Goal: Check status: Check status

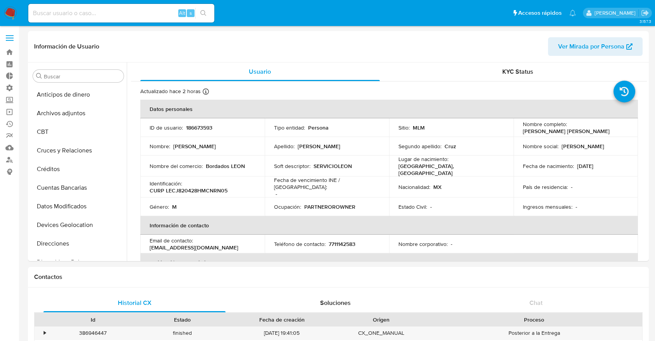
select select "10"
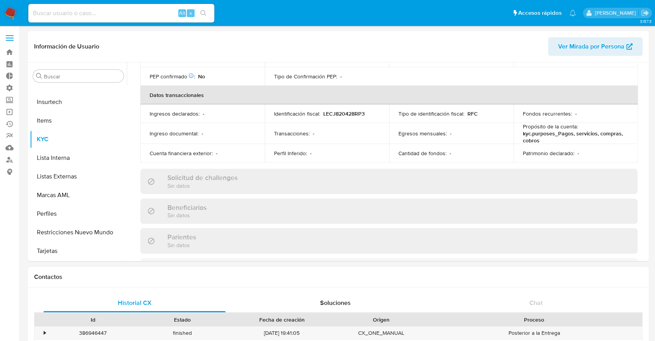
drag, startPoint x: 0, startPoint y: 0, endPoint x: 0, endPoint y: 250, distance: 250.0
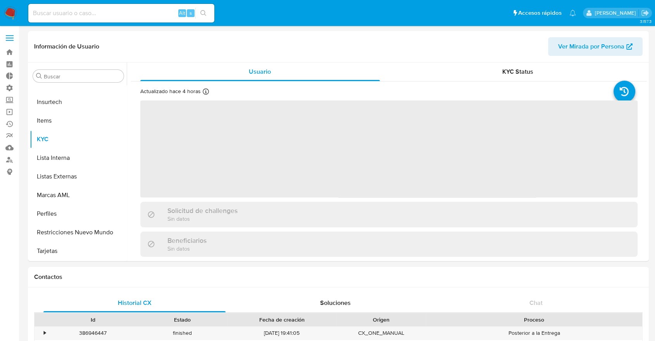
scroll to position [298, 0]
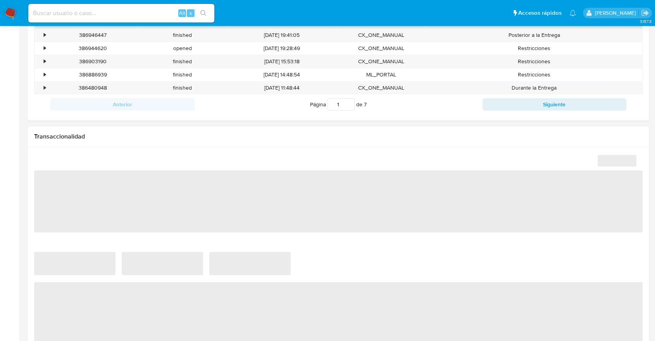
select select "10"
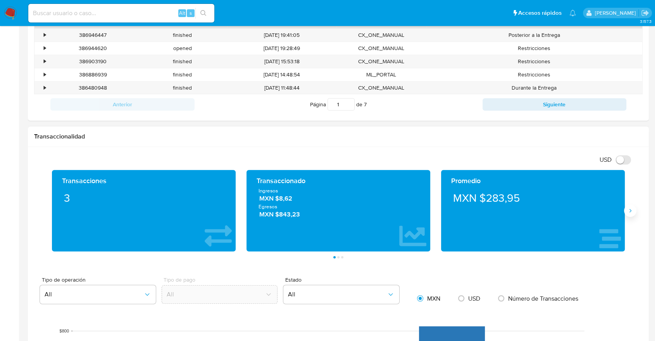
click at [633, 210] on button "Siguiente" at bounding box center [630, 210] width 12 height 12
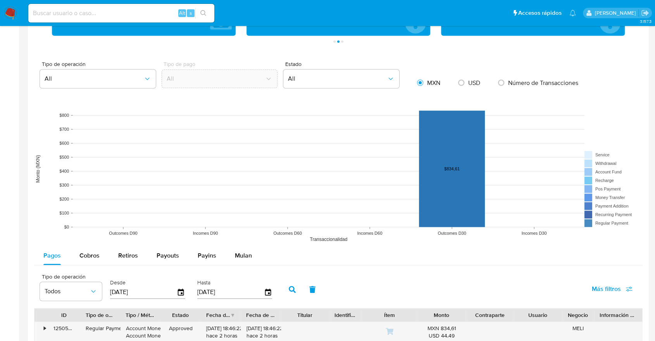
scroll to position [599, 0]
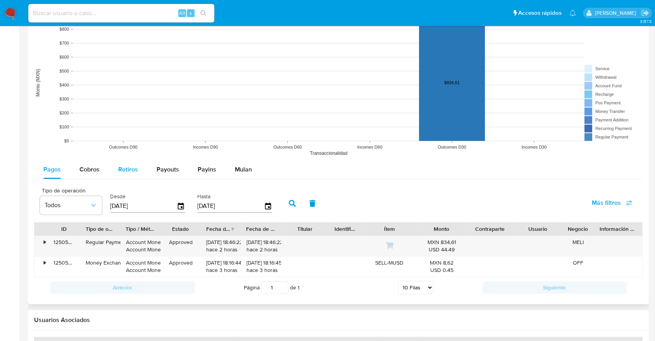
click at [146, 168] on button "Retiros" at bounding box center [128, 169] width 38 height 19
select select "10"
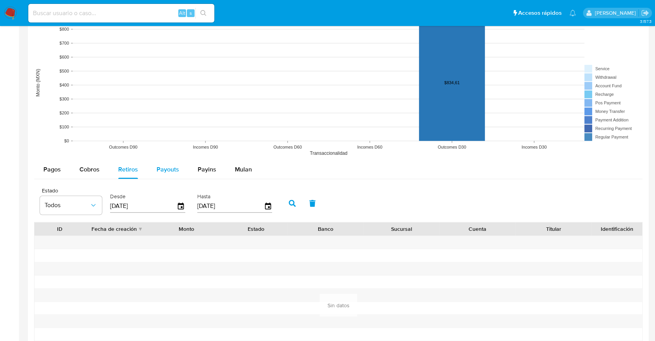
click at [160, 168] on span "Payouts" at bounding box center [168, 169] width 22 height 9
select select "10"
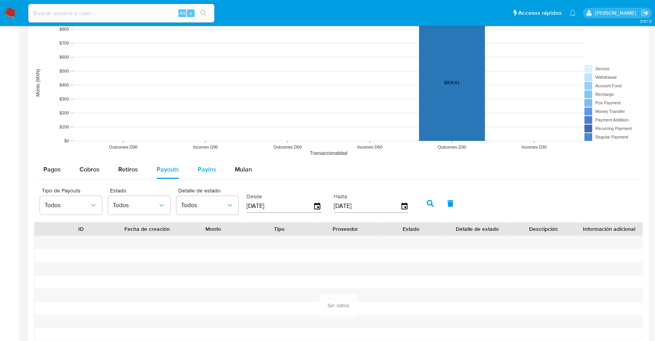
click at [193, 168] on button "Payins" at bounding box center [206, 169] width 37 height 19
select select "10"
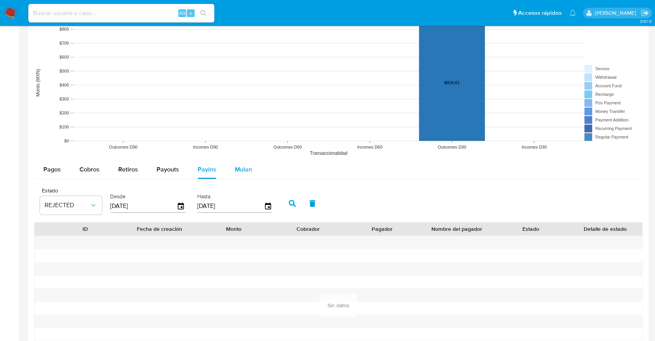
click at [226, 170] on button "Mulan" at bounding box center [244, 169] width 36 height 19
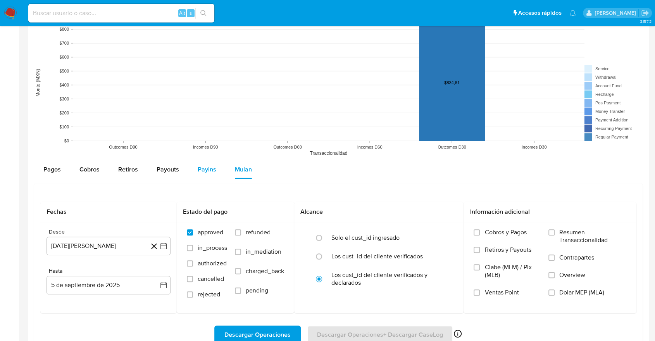
click at [189, 176] on button "Payins" at bounding box center [206, 169] width 37 height 19
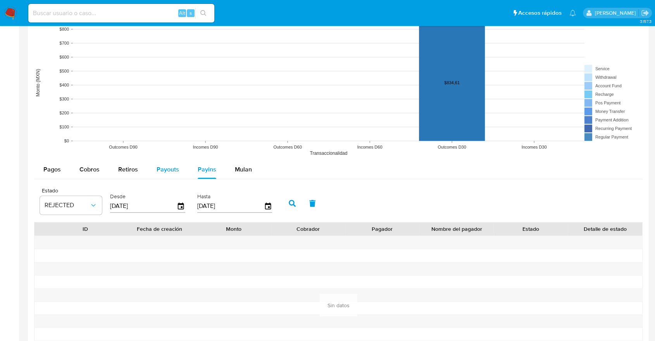
click at [165, 176] on div "Payouts" at bounding box center [168, 169] width 22 height 19
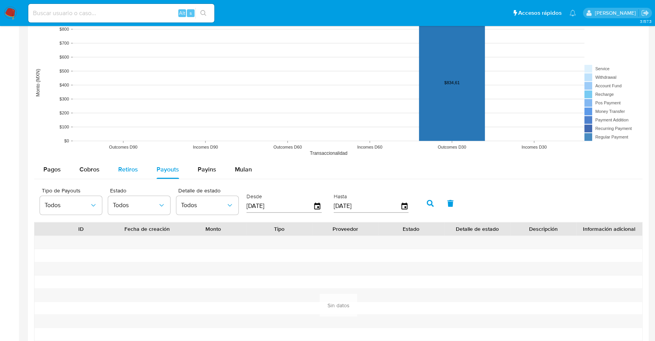
click at [135, 176] on div "Retiros" at bounding box center [128, 169] width 20 height 19
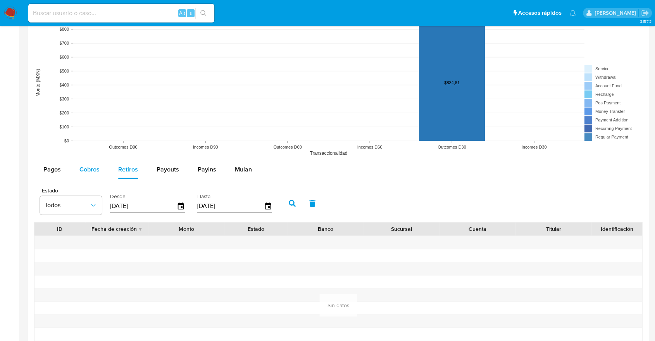
click at [97, 176] on div "Cobros" at bounding box center [89, 169] width 20 height 19
select select "10"
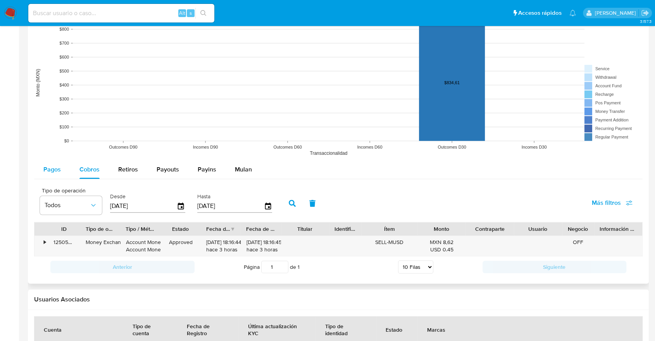
click at [59, 176] on div "Pagos" at bounding box center [51, 169] width 17 height 19
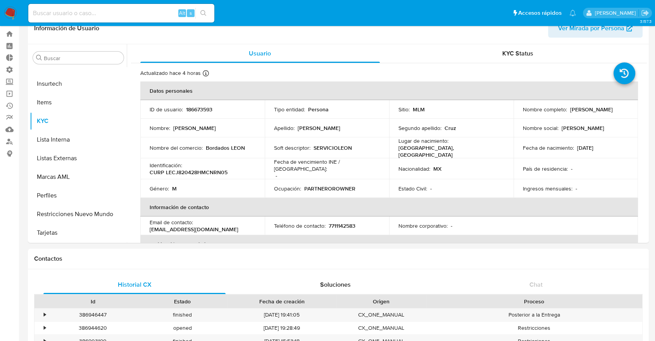
scroll to position [0, 0]
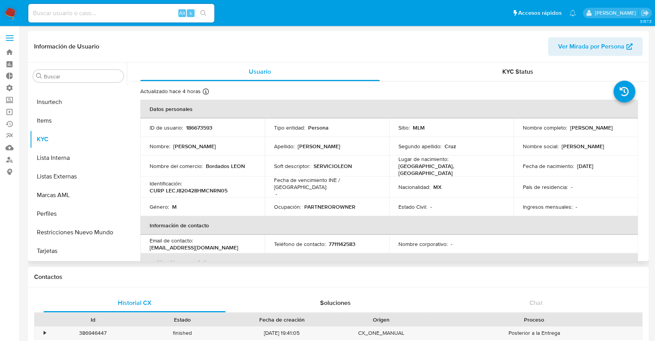
click at [90, 83] on div "Buscar Anticipos de dinero Archivos adjuntos CBT Cruces y Relaciones Créditos C…" at bounding box center [78, 162] width 97 height 197
click at [87, 74] on input "Buscar" at bounding box center [82, 76] width 77 height 7
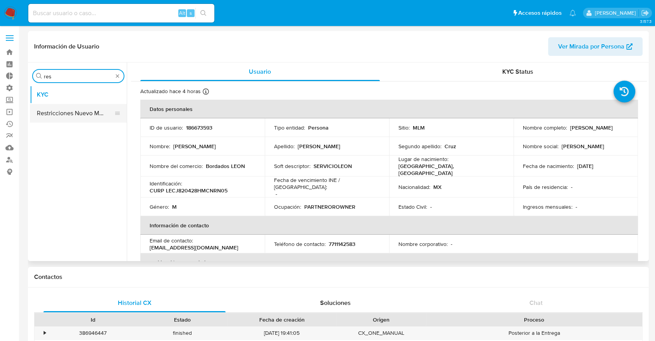
type input "res"
click at [89, 113] on button "Restricciones Nuevo Mundo" at bounding box center [75, 113] width 91 height 19
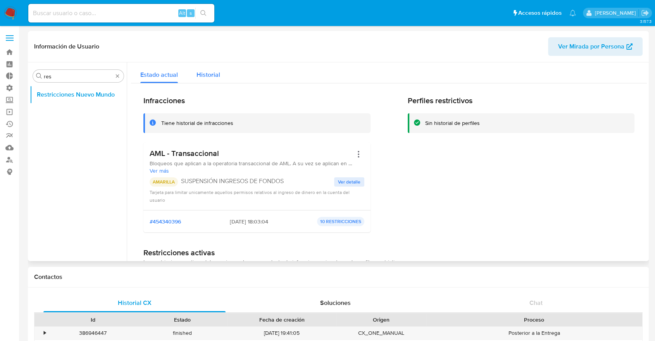
click at [214, 78] on span "Historial" at bounding box center [208, 74] width 24 height 9
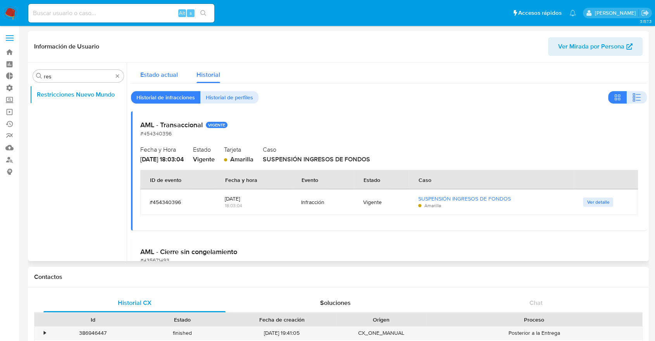
click at [161, 80] on div "Estado actual" at bounding box center [159, 72] width 38 height 21
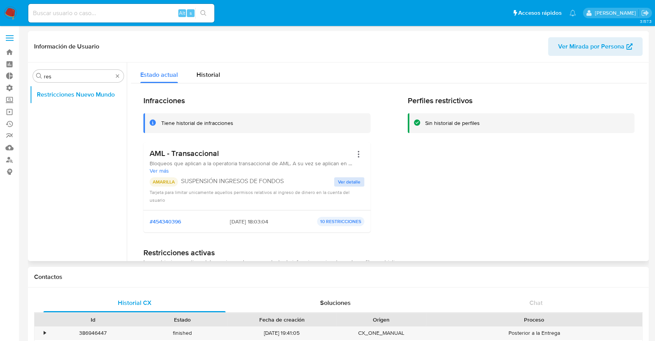
click at [341, 183] on span "Ver detalle" at bounding box center [349, 182] width 22 height 8
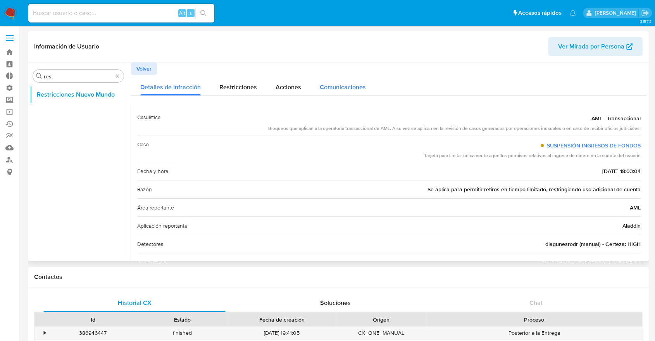
click at [343, 87] on span "Comunicaciones" at bounding box center [343, 87] width 46 height 9
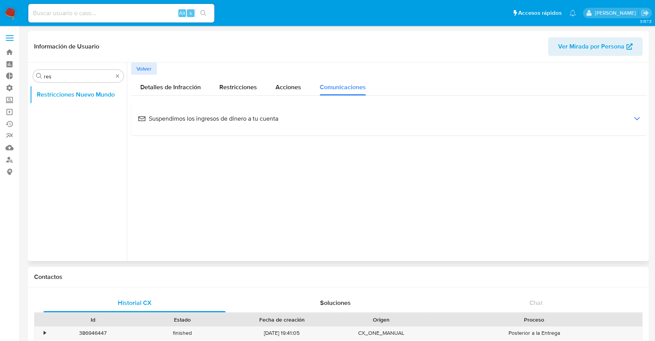
click at [261, 126] on div "Suspendimos los ingresos de dinero a tu cuenta" at bounding box center [388, 118] width 503 height 21
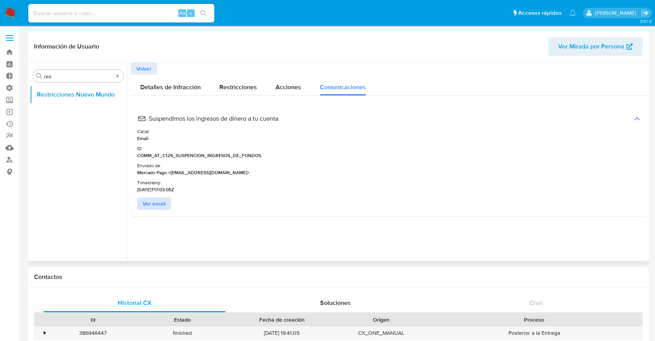
click at [164, 198] on span "Ver email" at bounding box center [154, 203] width 23 height 11
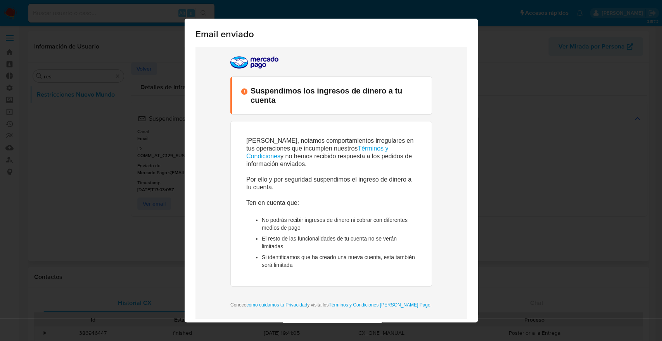
click at [455, 42] on div "Email enviado" at bounding box center [330, 33] width 293 height 28
click at [512, 46] on div "Email enviado Cerrar" at bounding box center [331, 170] width 662 height 341
click at [471, 31] on div "Email enviado" at bounding box center [330, 33] width 293 height 28
click at [124, 114] on div "Email enviado Cerrar" at bounding box center [331, 170] width 662 height 341
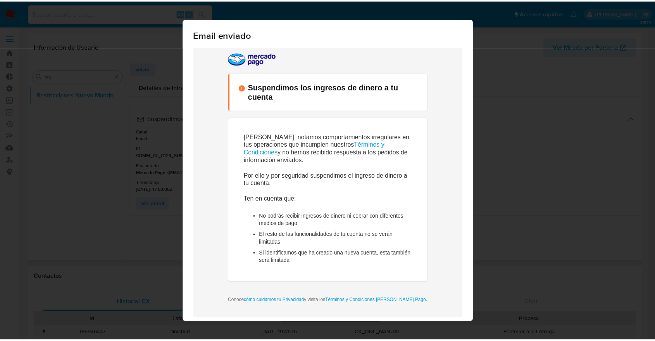
scroll to position [24, 0]
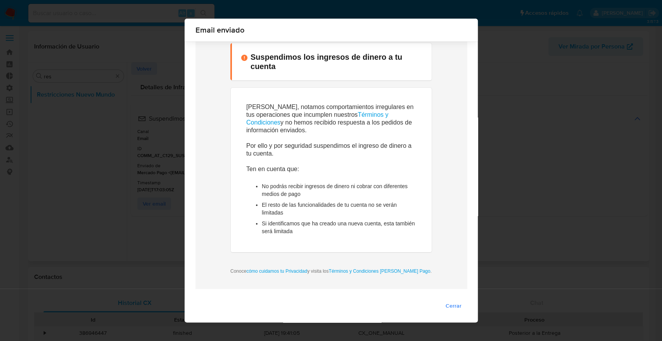
click at [458, 309] on button "Cerrar" at bounding box center [453, 305] width 27 height 12
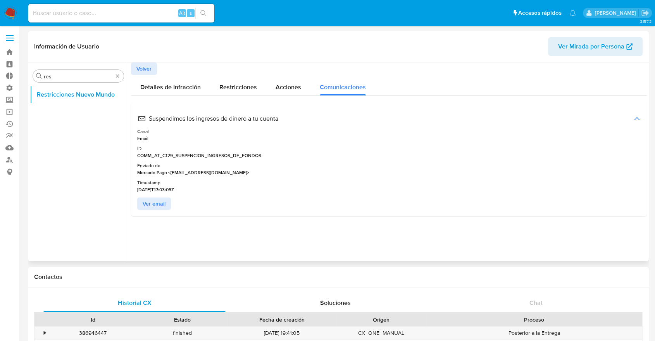
click at [155, 72] on button "Volver" at bounding box center [144, 68] width 26 height 12
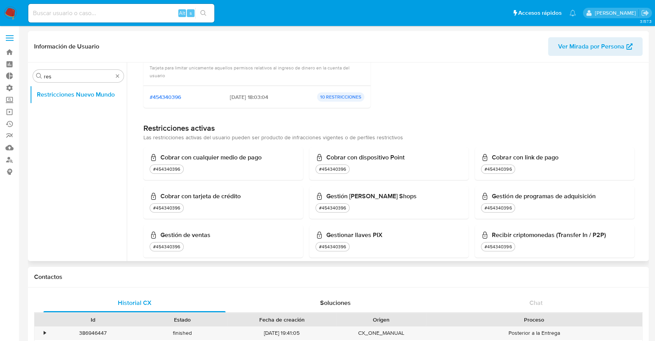
scroll to position [0, 0]
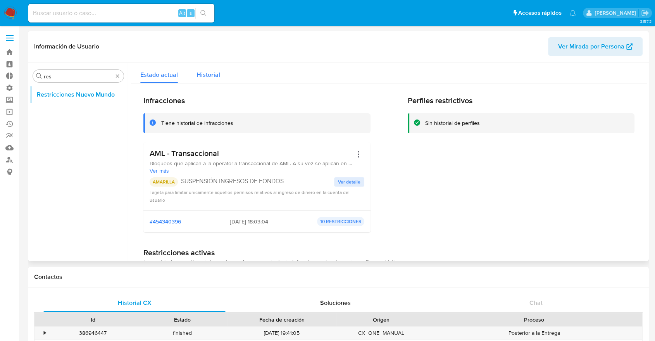
click at [217, 74] on span "Historial" at bounding box center [208, 74] width 24 height 9
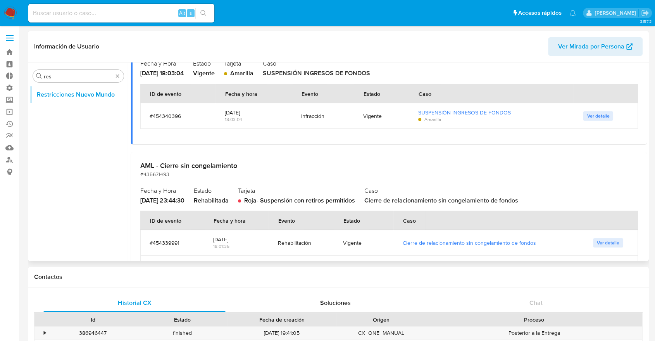
scroll to position [172, 0]
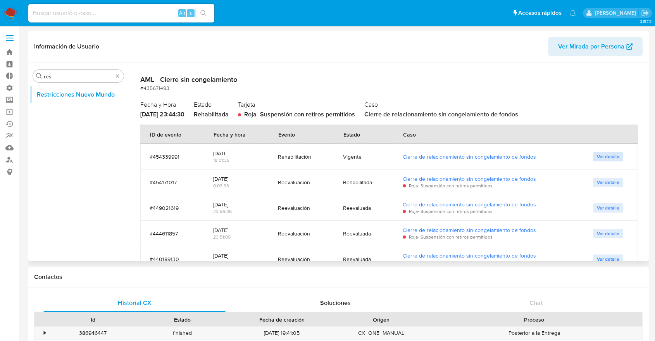
click at [608, 159] on span "Ver detalle" at bounding box center [608, 157] width 22 height 8
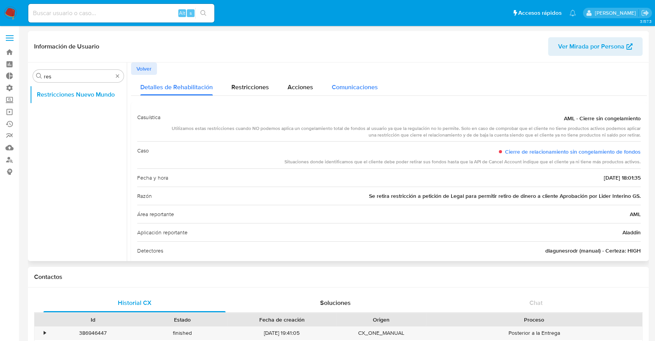
click at [332, 84] on span "Comunicaciones" at bounding box center [355, 87] width 46 height 9
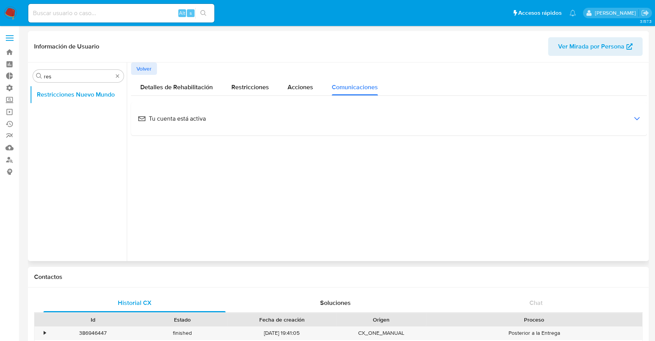
click at [215, 122] on div "Tu cuenta está activa" at bounding box center [388, 118] width 503 height 21
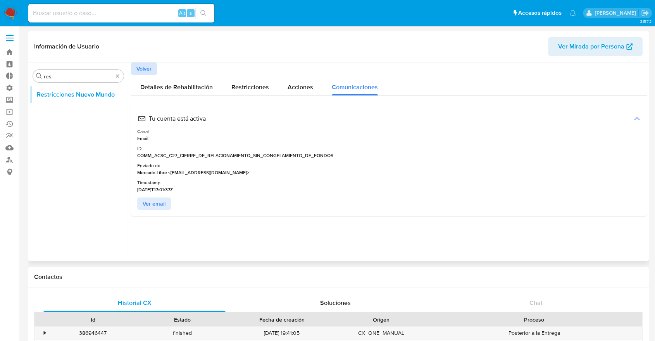
click at [150, 73] on span "Volver" at bounding box center [143, 68] width 15 height 11
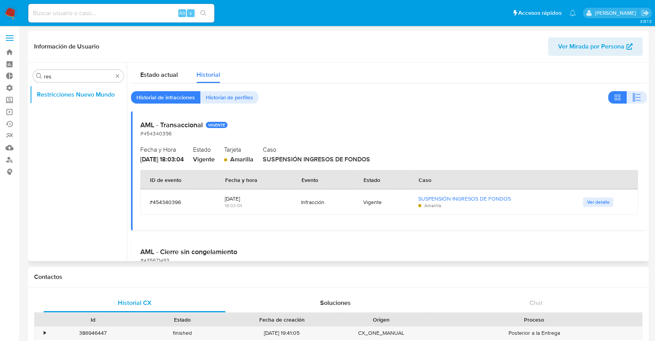
scroll to position [129, 0]
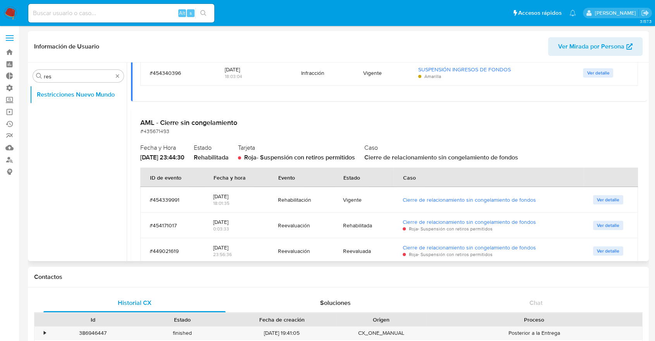
click at [609, 202] on span "Ver detalle" at bounding box center [608, 200] width 22 height 8
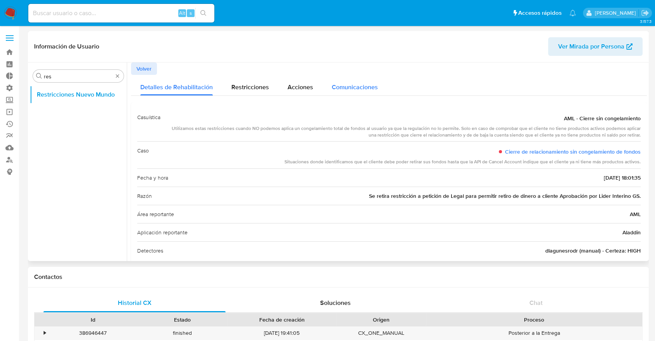
click at [347, 88] on span "Comunicaciones" at bounding box center [355, 87] width 46 height 9
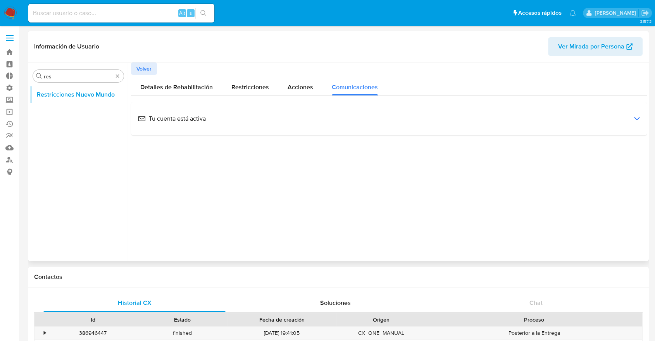
click at [295, 116] on div "Tu cuenta está activa" at bounding box center [388, 118] width 503 height 21
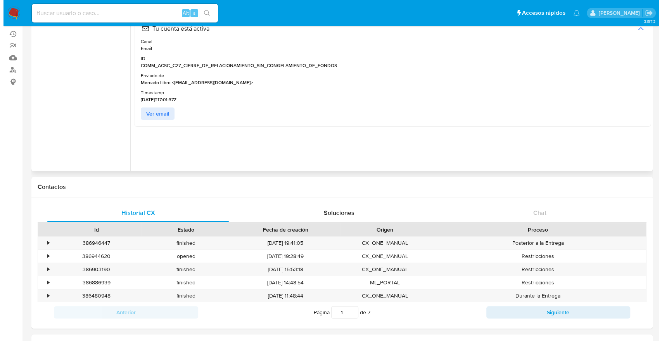
scroll to position [43, 0]
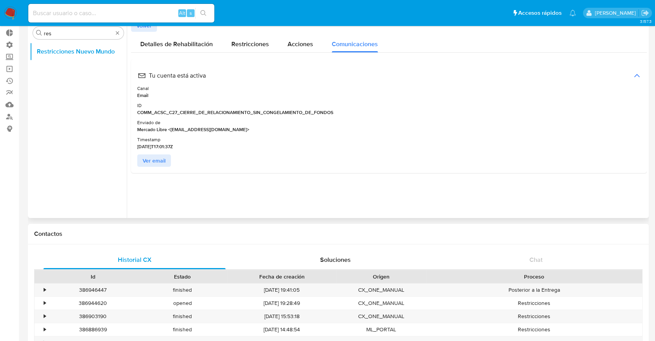
click at [162, 152] on div "Tu cuenta está activa Canal Email ID COMM_ACSC_C27_CIERRE_DE_RELACIONAMIENTO_SI…" at bounding box center [388, 116] width 503 height 102
click at [163, 157] on span "Ver email" at bounding box center [154, 160] width 23 height 11
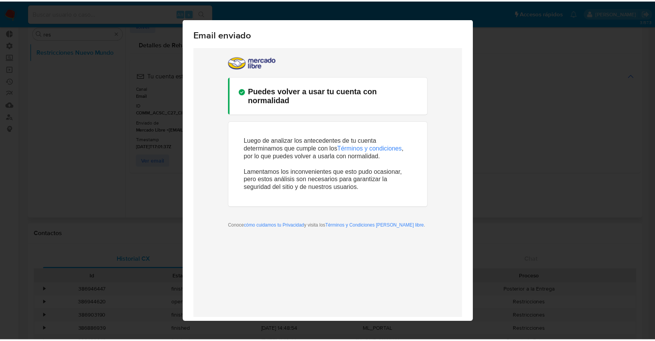
scroll to position [24, 0]
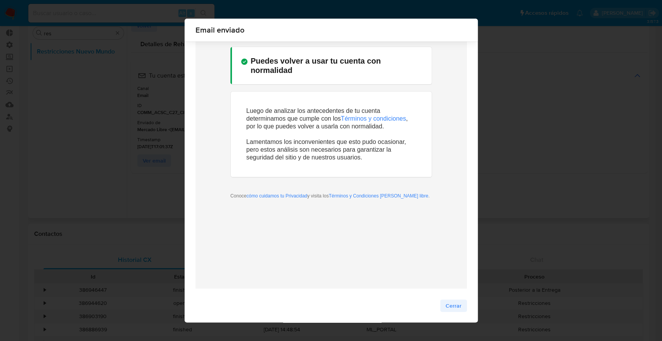
click at [442, 301] on button "Cerrar" at bounding box center [453, 305] width 27 height 12
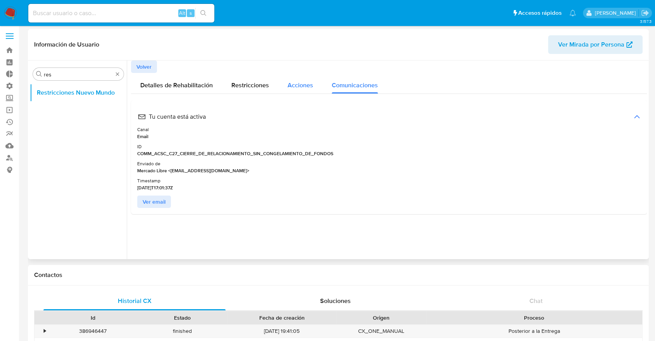
scroll to position [0, 0]
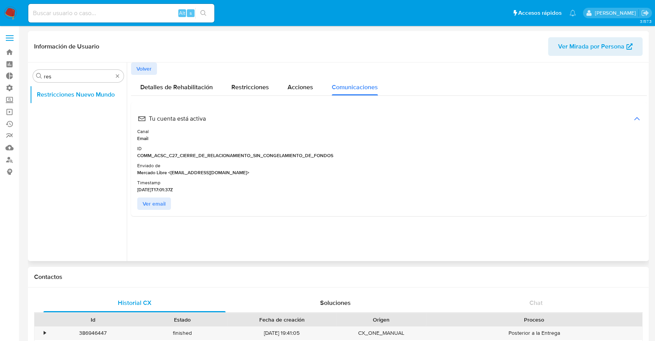
click at [153, 64] on button "Volver" at bounding box center [144, 68] width 26 height 12
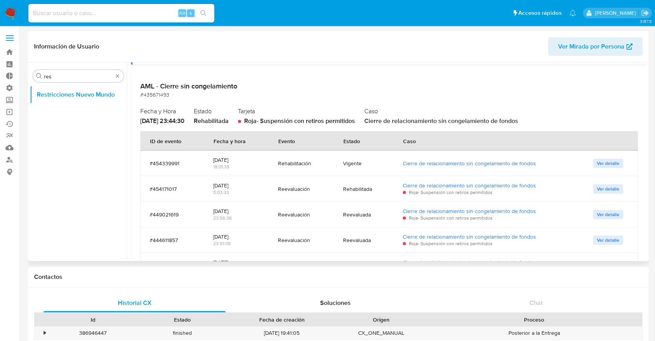
scroll to position [215, 0]
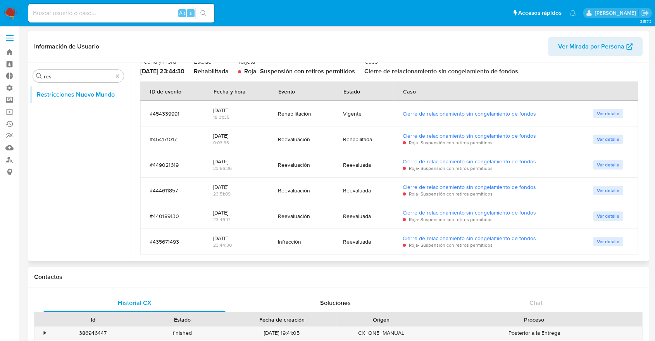
click at [611, 135] on span "Ver detalle" at bounding box center [608, 139] width 22 height 8
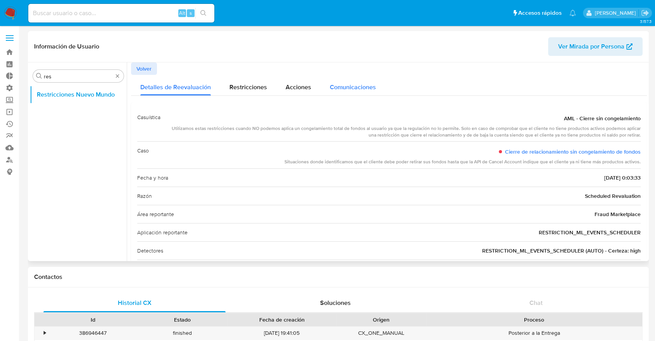
click at [331, 85] on span "Comunicaciones" at bounding box center [353, 87] width 46 height 9
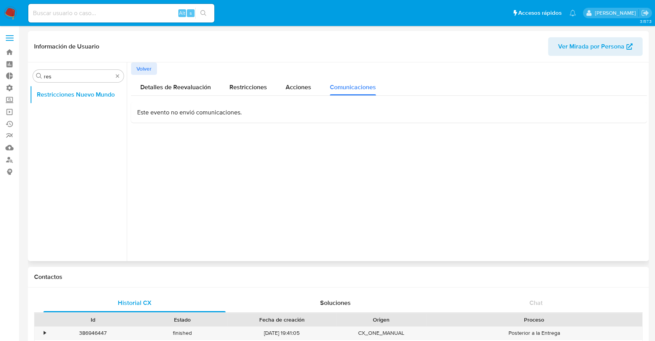
click at [303, 115] on p "Este evento no envió comunicaciones." at bounding box center [388, 112] width 503 height 9
click at [283, 113] on p "Este evento no envió comunicaciones." at bounding box center [388, 112] width 503 height 9
click at [297, 97] on div "Detalles de Reevaluación Restricciones Acciones Comunicaciones Este evento no e…" at bounding box center [389, 99] width 516 height 48
click at [297, 94] on div "Acciones" at bounding box center [299, 85] width 26 height 21
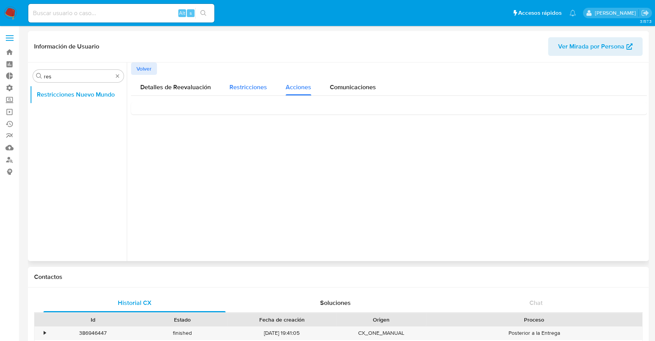
click at [265, 92] on button "Restricciones" at bounding box center [248, 85] width 56 height 21
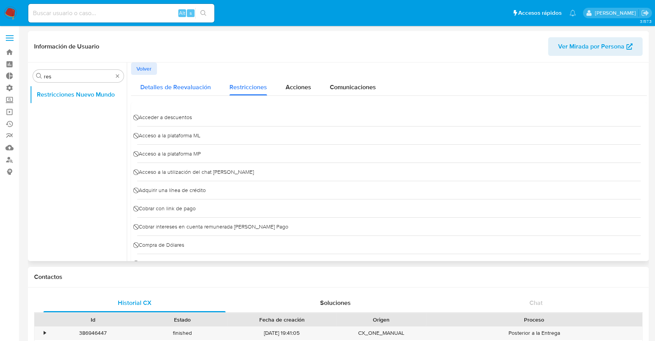
click at [183, 79] on div "Detalles de Reevaluación" at bounding box center [175, 85] width 71 height 21
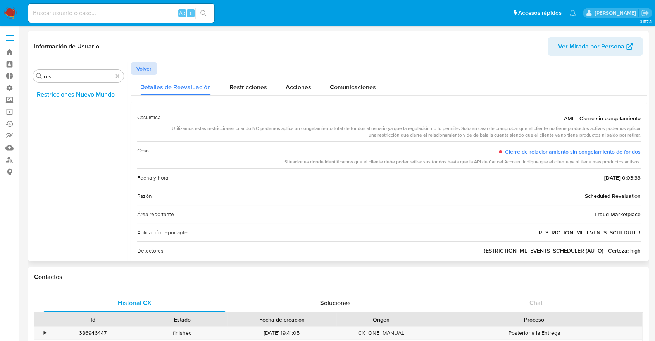
click at [149, 72] on span "Volver" at bounding box center [143, 68] width 15 height 11
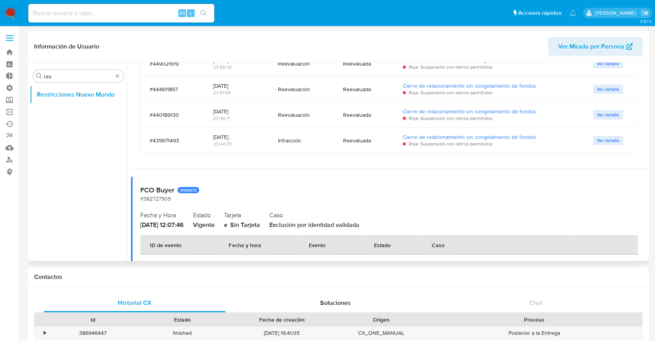
scroll to position [301, 0]
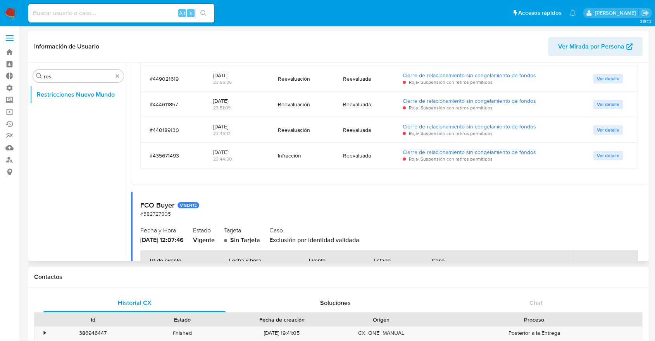
click at [597, 153] on span "Ver detalle" at bounding box center [608, 156] width 22 height 8
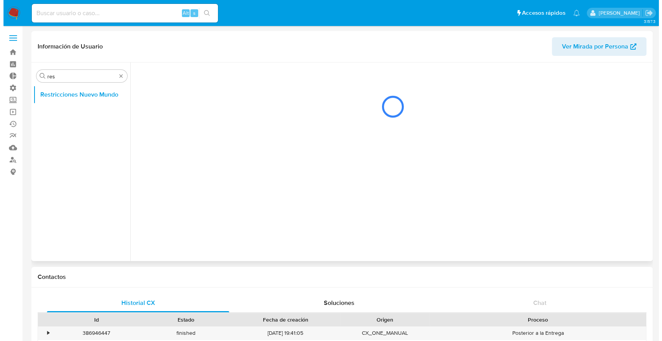
scroll to position [0, 0]
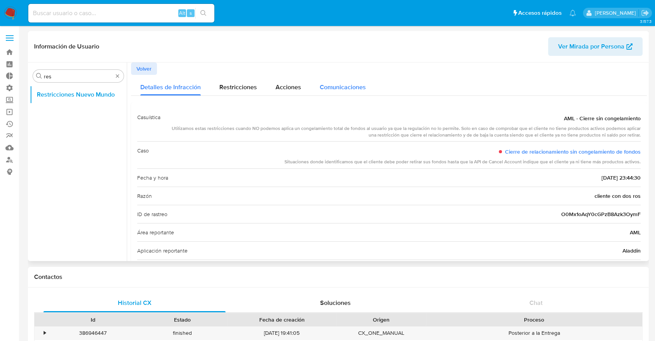
click at [316, 92] on button "Comunicaciones" at bounding box center [342, 85] width 65 height 21
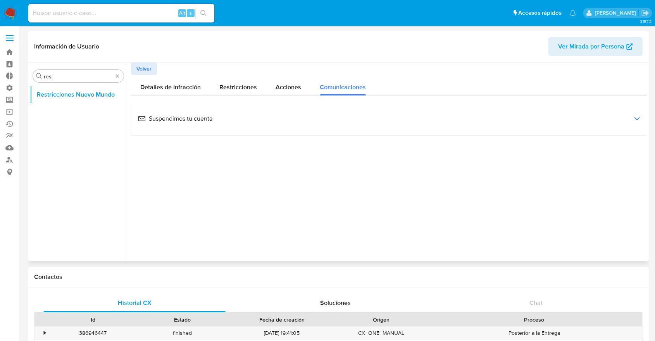
click at [167, 122] on span "Suspendimos tu cuenta" at bounding box center [175, 118] width 74 height 9
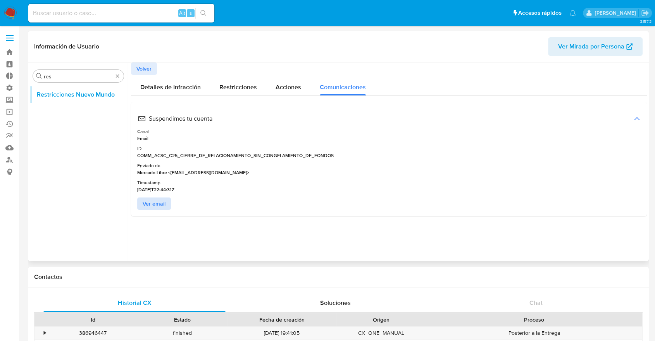
click at [168, 202] on button "Ver email" at bounding box center [154, 203] width 34 height 12
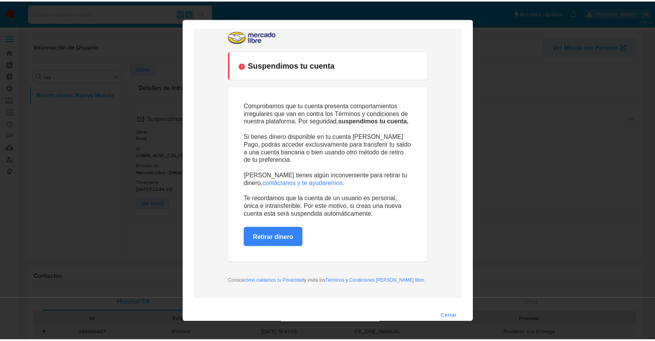
scroll to position [24, 0]
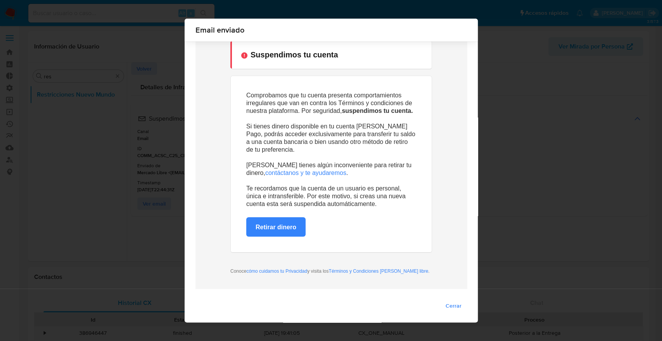
click at [258, 220] on td "Retirar dinero" at bounding box center [275, 226] width 59 height 19
click at [260, 222] on td "Retirar dinero" at bounding box center [275, 226] width 59 height 19
click at [267, 225] on link "Retirar dinero" at bounding box center [275, 226] width 41 height 7
drag, startPoint x: 443, startPoint y: 297, endPoint x: 255, endPoint y: 270, distance: 190.2
click at [443, 297] on div at bounding box center [330, 158] width 293 height 282
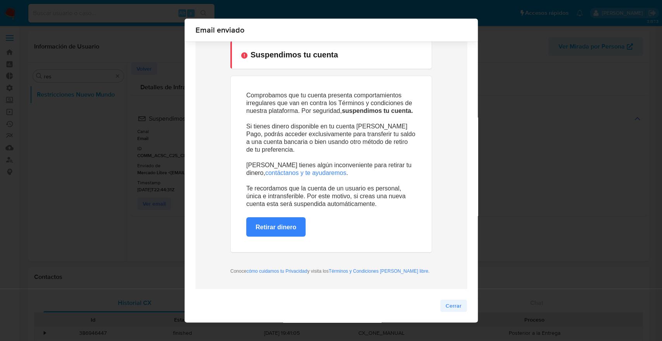
click at [445, 303] on span "Cerrar" at bounding box center [453, 305] width 16 height 11
